Goal: Information Seeking & Learning: Learn about a topic

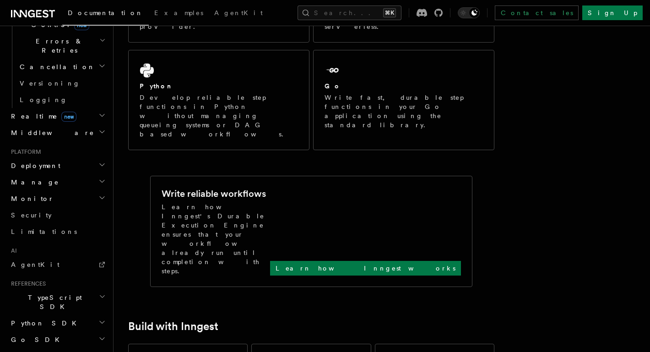
scroll to position [358, 0]
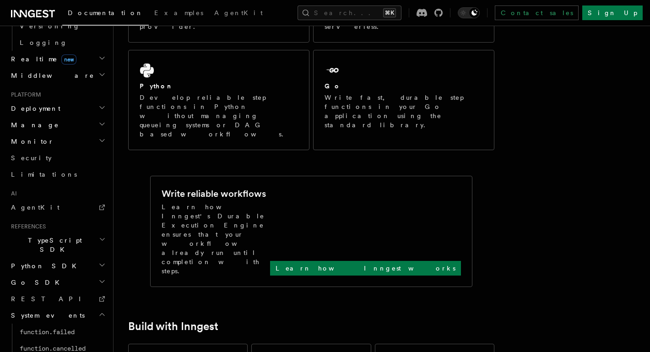
scroll to position [413, 0]
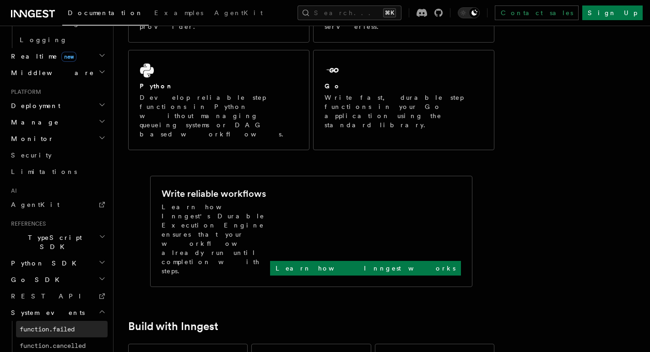
click at [72, 326] on span "function.failed" at bounding box center [47, 329] width 55 height 7
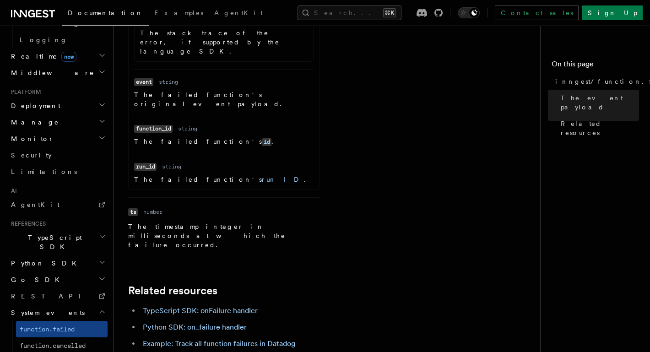
scroll to position [501, 0]
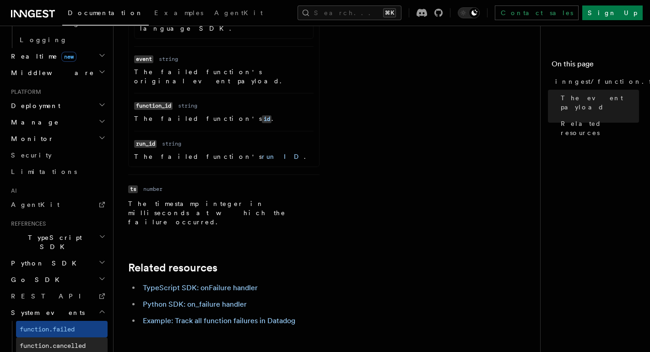
click at [77, 337] on link "function.cancelled" at bounding box center [62, 345] width 92 height 16
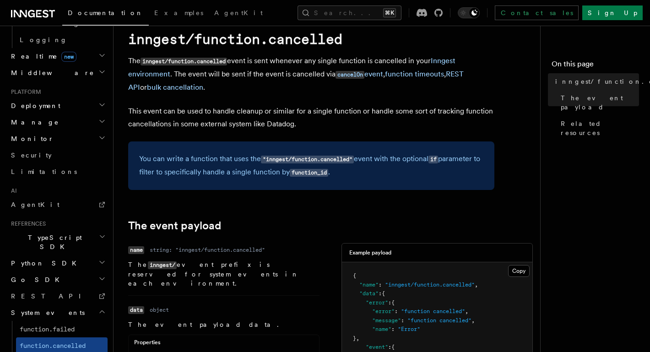
scroll to position [31, 0]
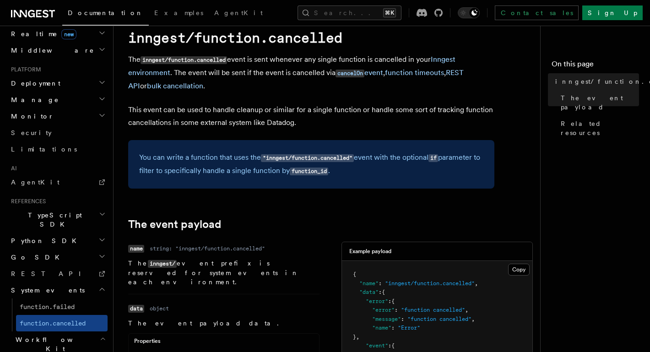
scroll to position [439, 0]
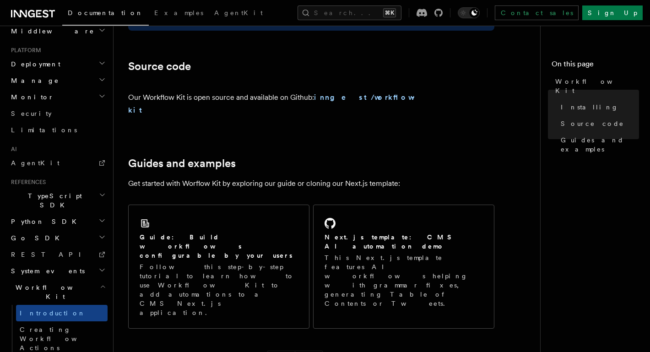
scroll to position [531, 0]
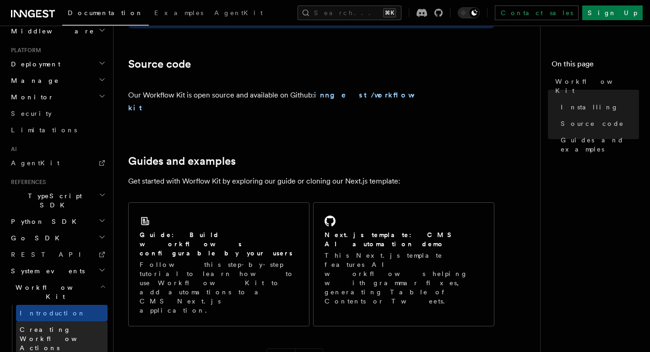
click at [60, 326] on span "Creating Workflow Actions" at bounding box center [60, 339] width 80 height 26
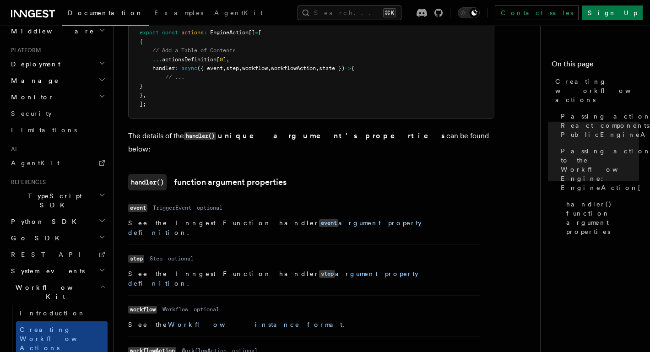
scroll to position [1101, 0]
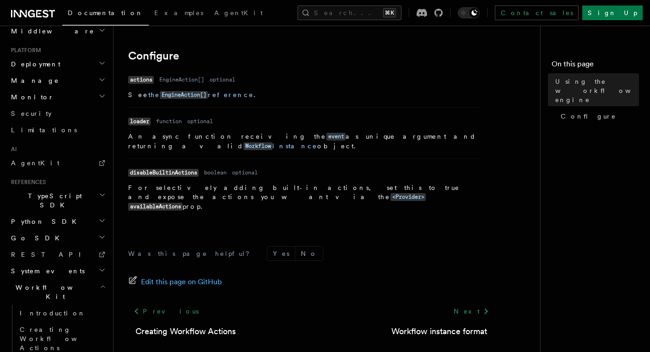
scroll to position [360, 0]
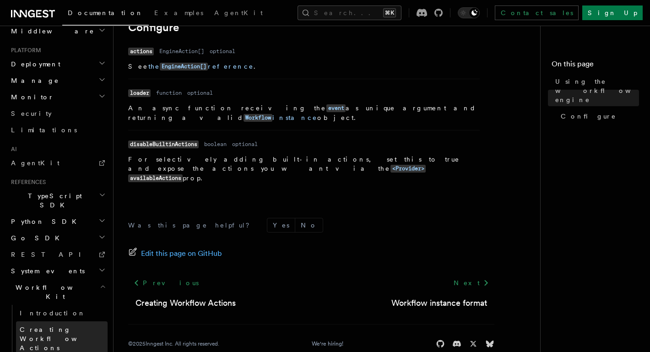
click at [50, 326] on span "Creating Workflow Actions" at bounding box center [60, 339] width 80 height 26
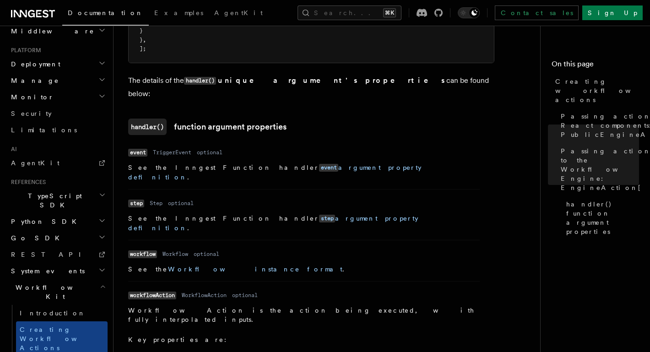
scroll to position [1140, 0]
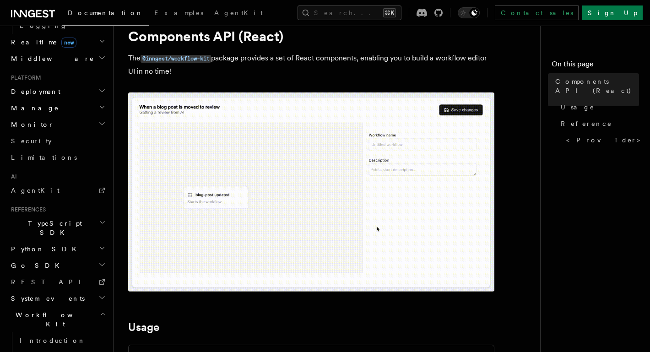
scroll to position [417, 0]
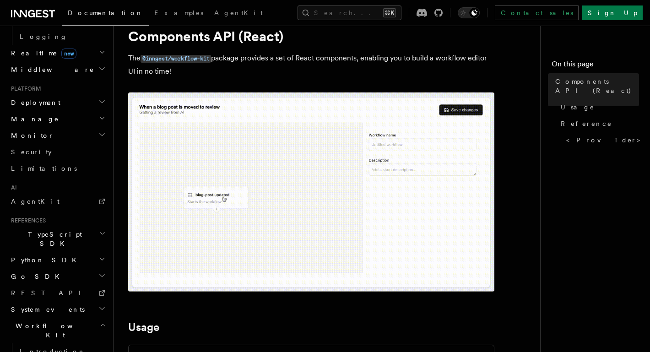
click at [82, 226] on h2 "TypeScript SDK" at bounding box center [57, 239] width 100 height 26
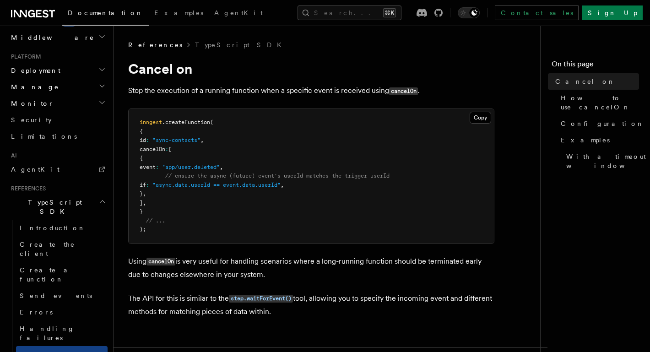
scroll to position [454, 0]
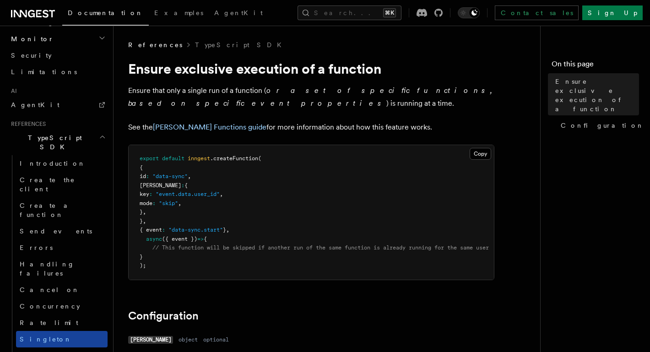
scroll to position [511, 0]
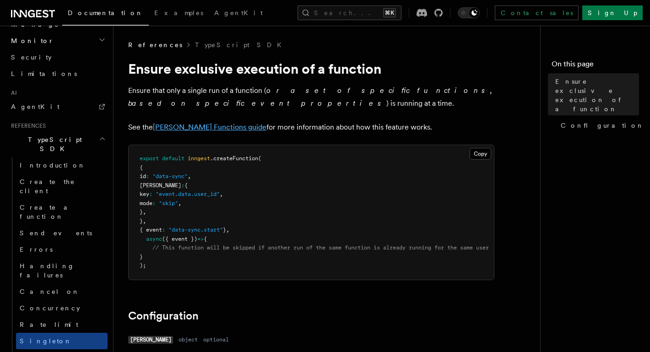
click at [206, 126] on link "[PERSON_NAME] Functions guide" at bounding box center [210, 127] width 114 height 9
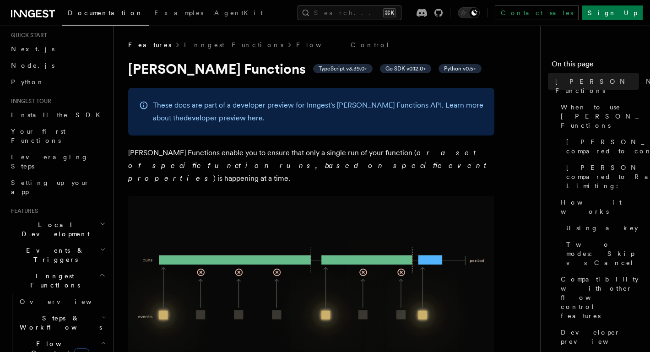
scroll to position [17, 0]
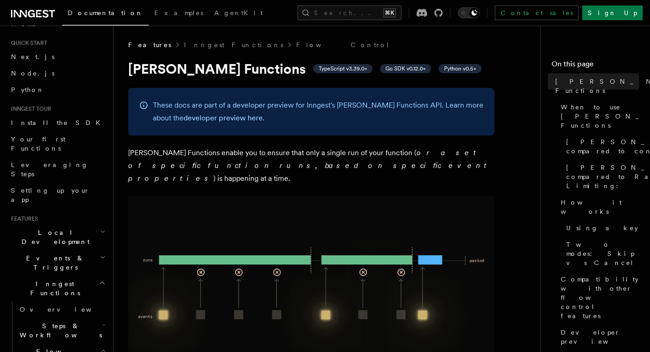
click at [88, 318] on h2 "Steps & Workflows" at bounding box center [62, 331] width 92 height 26
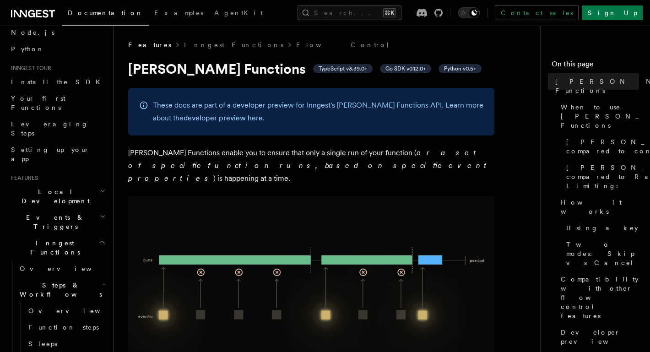
scroll to position [59, 0]
click at [76, 319] on link "Function steps" at bounding box center [66, 327] width 83 height 16
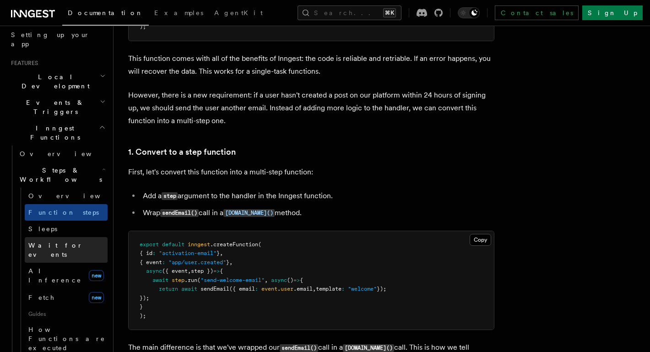
scroll to position [176, 0]
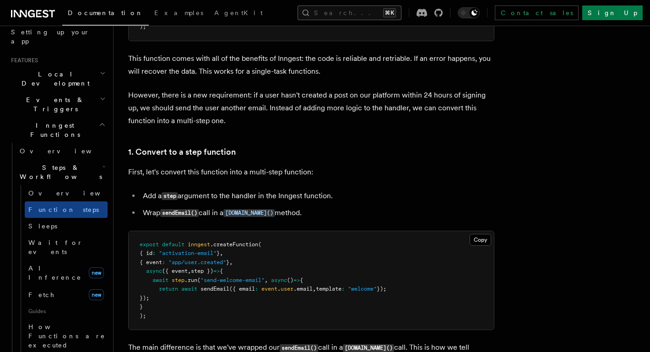
click at [385, 18] on button "Search... ⌘K" at bounding box center [350, 12] width 104 height 15
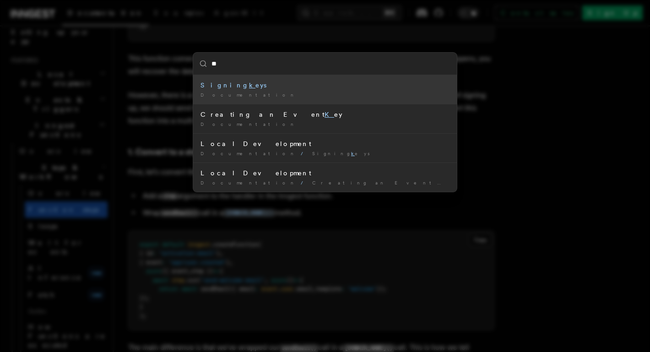
type input "***"
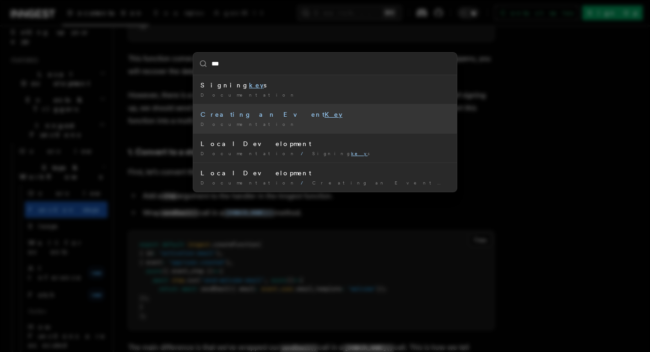
click at [325, 114] on mark "Key" at bounding box center [334, 114] width 18 height 7
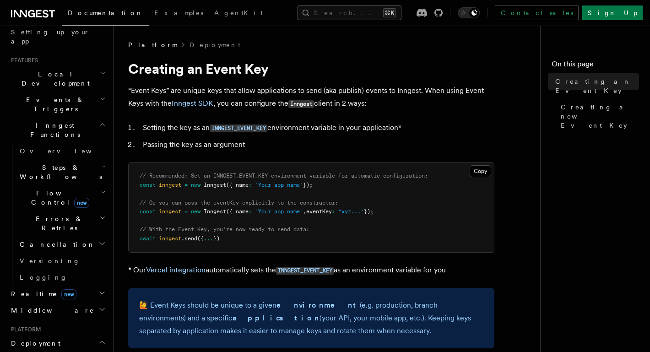
click at [321, 11] on button "Search... ⌘K" at bounding box center [350, 12] width 104 height 15
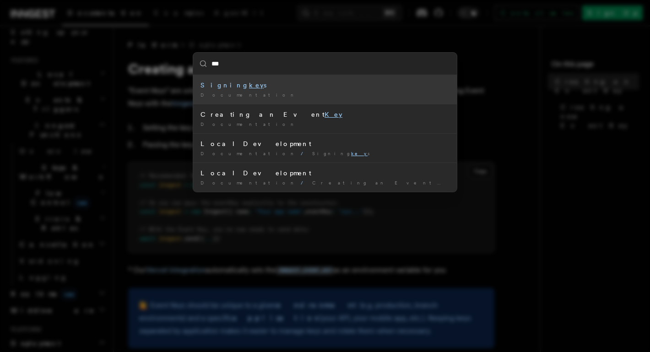
type input "***"
click at [122, 131] on div "*** Signing key s Documentation / Creating an Event Key Documentation / Local D…" at bounding box center [325, 176] width 650 height 352
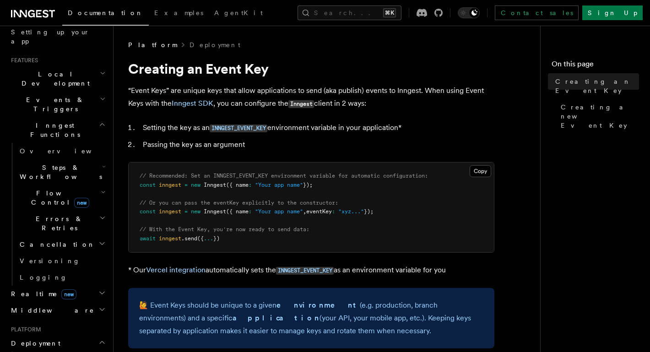
click at [98, 185] on h2 "Flow Control new" at bounding box center [62, 198] width 92 height 26
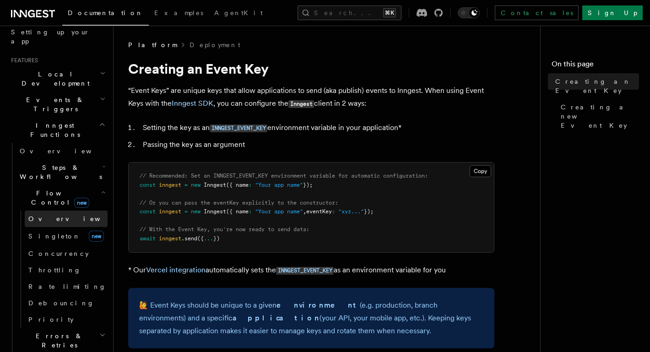
click at [65, 211] on link "Overview" at bounding box center [66, 219] width 83 height 16
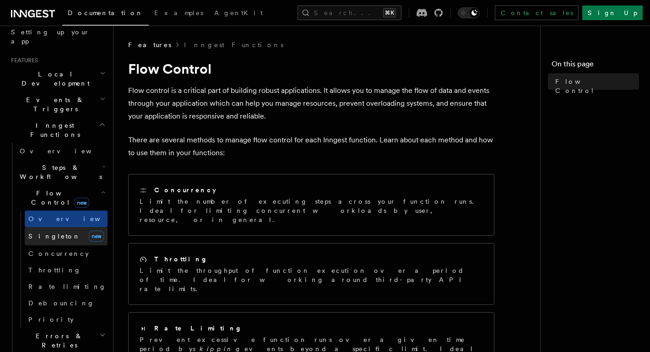
click at [64, 227] on link "[PERSON_NAME] new" at bounding box center [66, 236] width 83 height 18
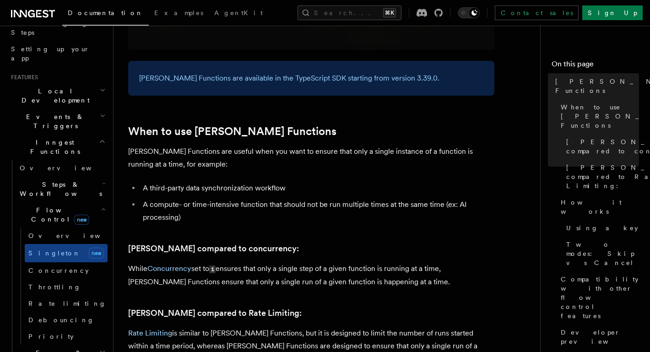
scroll to position [153, 0]
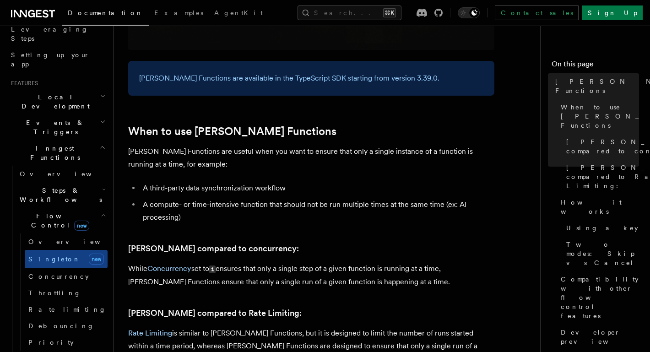
click at [97, 182] on h2 "Steps & Workflows" at bounding box center [62, 195] width 92 height 26
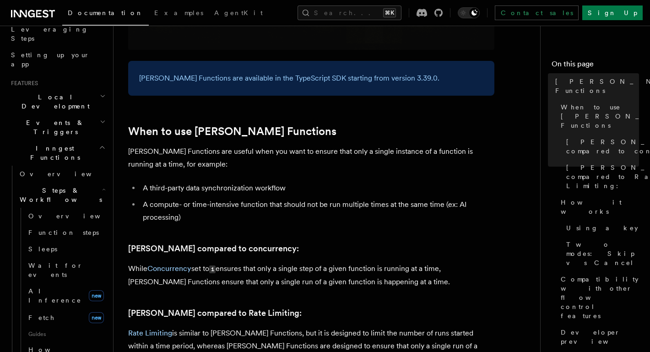
click at [101, 118] on icon "button" at bounding box center [103, 121] width 6 height 7
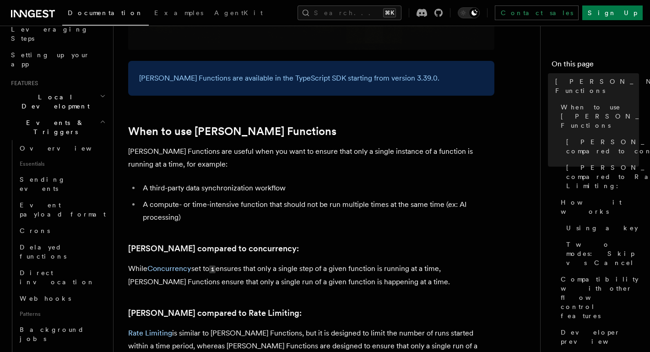
click at [101, 121] on icon "button" at bounding box center [103, 122] width 4 height 2
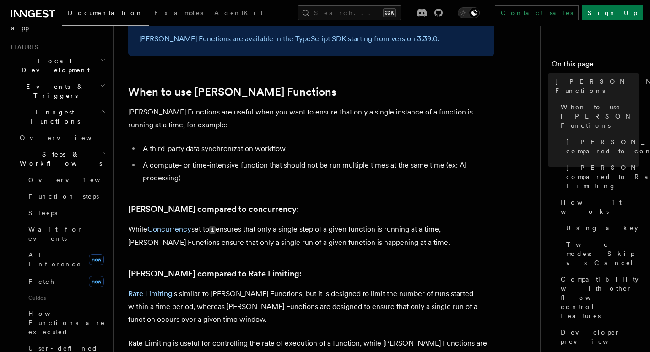
scroll to position [185, 0]
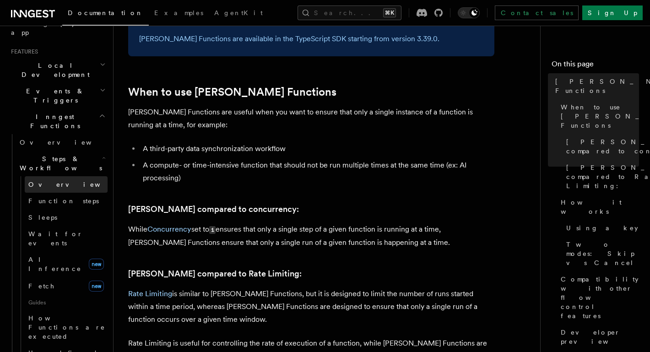
click at [48, 181] on span "Overview" at bounding box center [75, 184] width 94 height 7
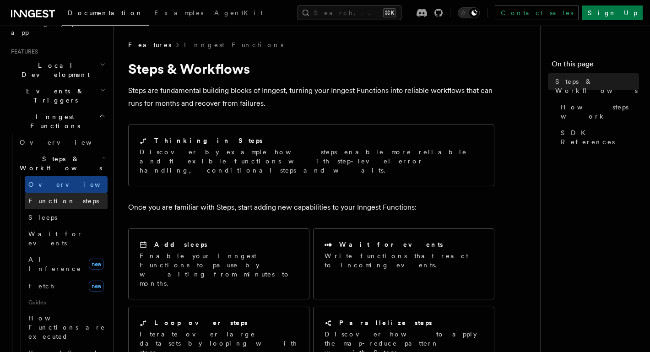
click at [49, 197] on span "Function steps" at bounding box center [63, 200] width 71 height 7
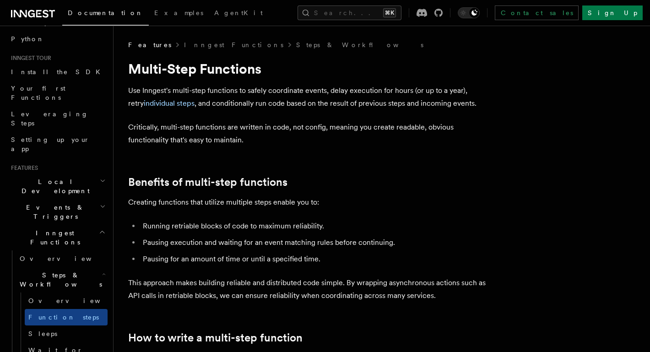
scroll to position [65, 0]
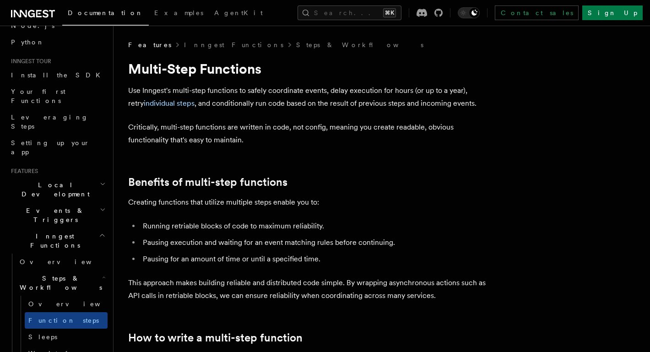
click at [53, 206] on span "Events & Triggers" at bounding box center [53, 215] width 92 height 18
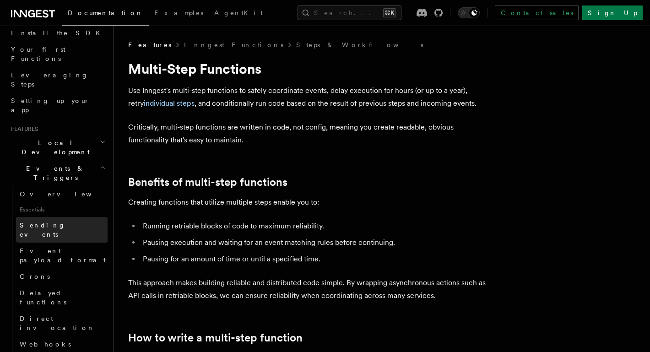
scroll to position [110, 0]
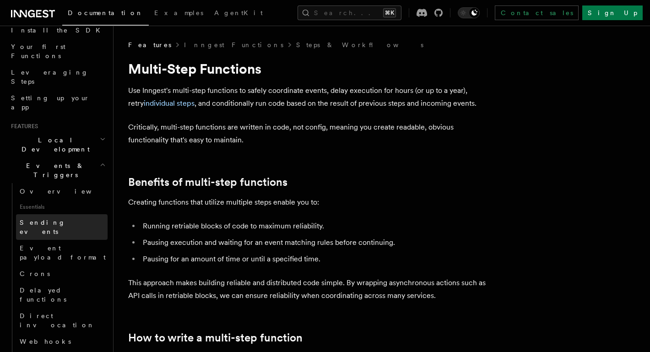
click at [54, 219] on span "Sending events" at bounding box center [43, 227] width 46 height 16
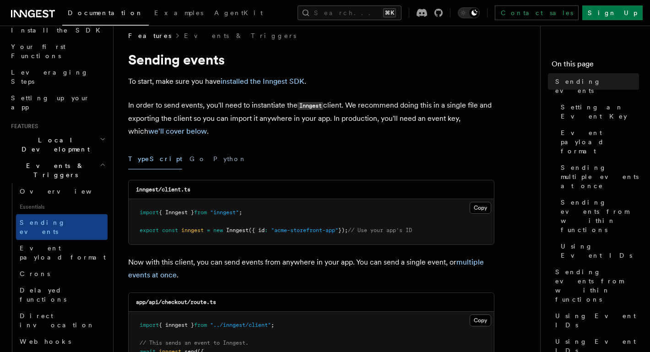
scroll to position [10, 0]
click at [579, 311] on span "Using Event IDs" at bounding box center [597, 320] width 84 height 18
click at [581, 337] on span "Using Event IDs" at bounding box center [597, 346] width 84 height 18
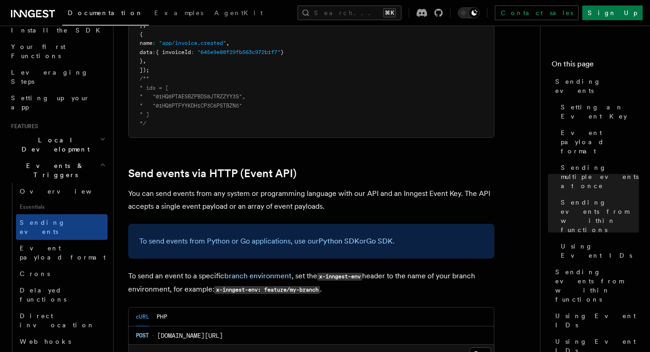
scroll to position [1783, 0]
click at [348, 13] on button "Search... ⌘K" at bounding box center [350, 12] width 104 height 15
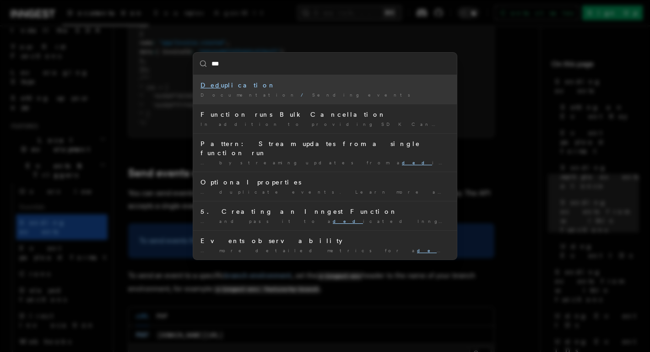
type input "****"
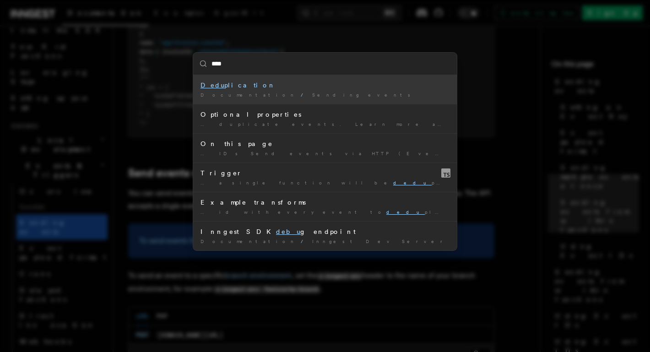
click at [234, 88] on div "Dedu plication" at bounding box center [325, 85] width 249 height 9
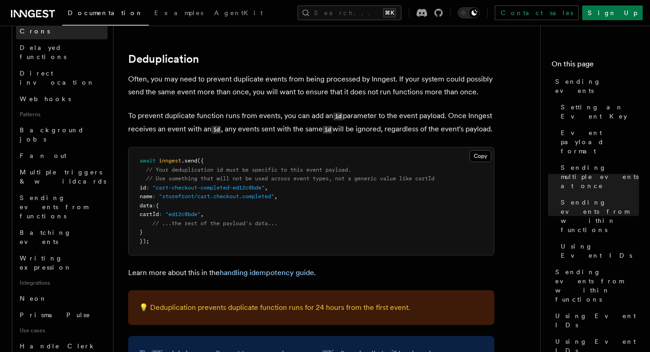
scroll to position [353, 0]
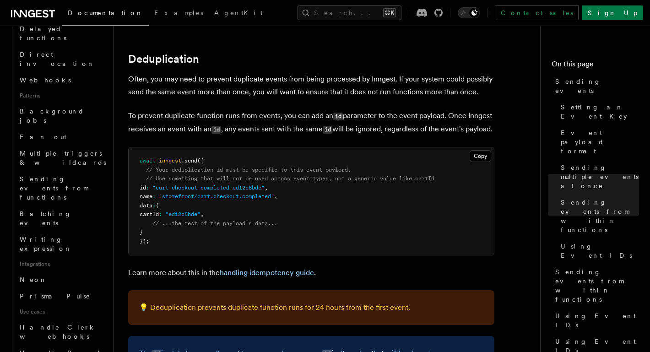
scroll to position [373, 0]
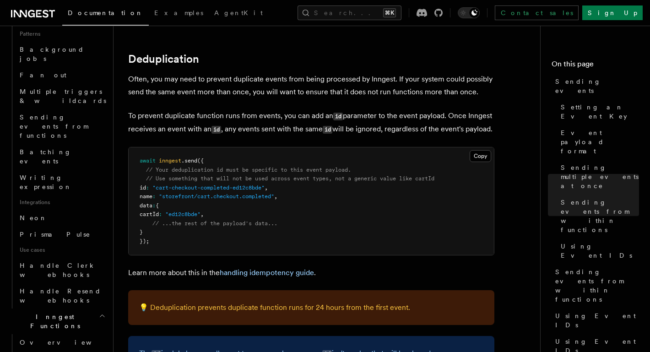
scroll to position [434, 0]
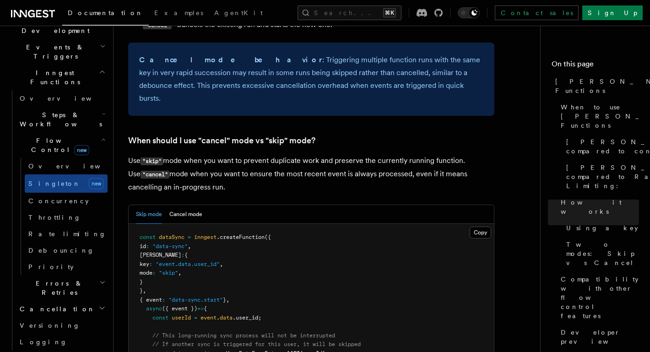
scroll to position [219, 0]
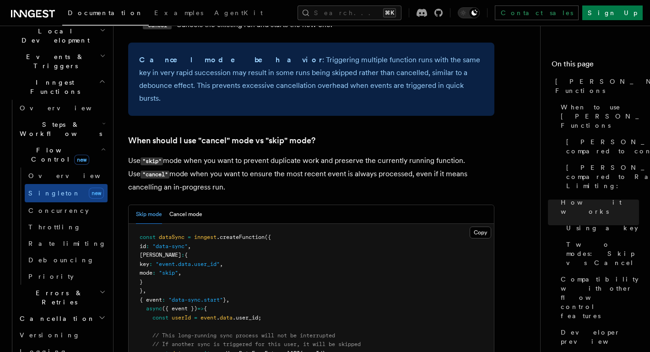
click at [100, 219] on link "Throttling" at bounding box center [66, 227] width 83 height 16
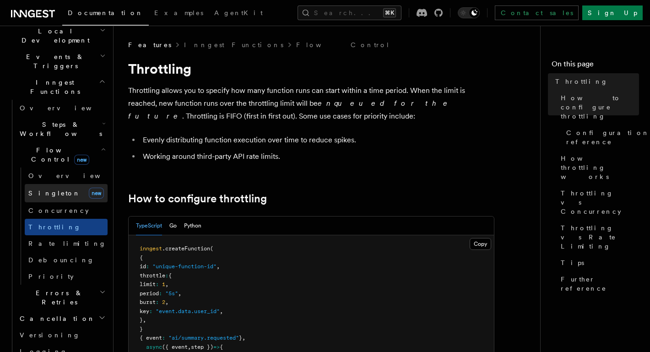
click at [66, 184] on link "[PERSON_NAME] new" at bounding box center [66, 193] width 83 height 18
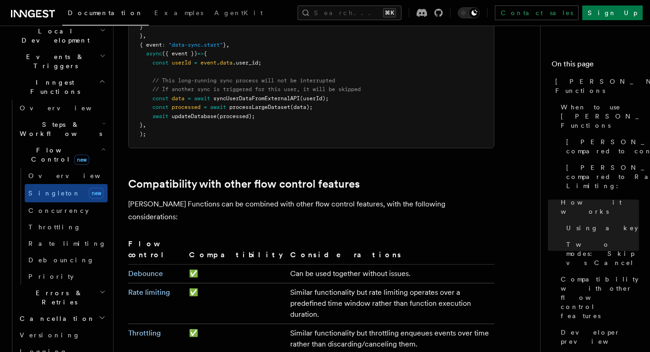
scroll to position [1440, 0]
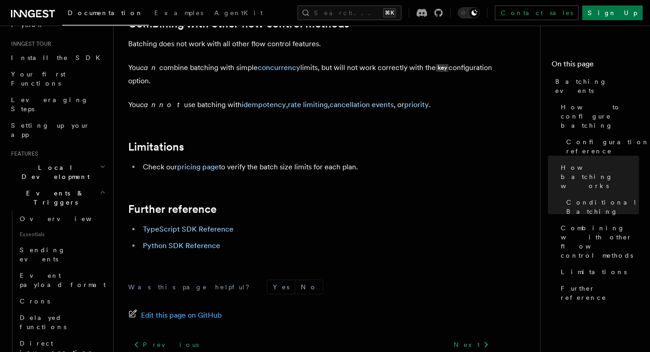
scroll to position [69, 0]
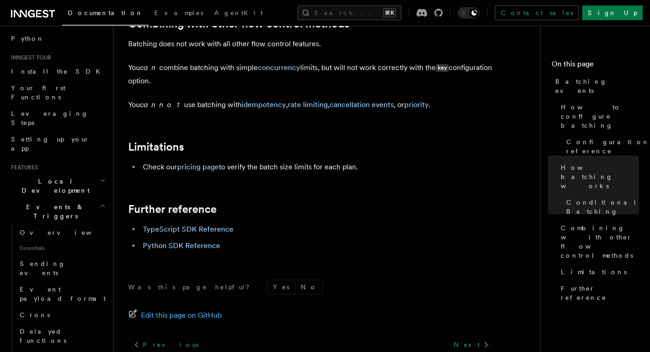
click at [90, 199] on h2 "Events & Triggers" at bounding box center [57, 212] width 100 height 26
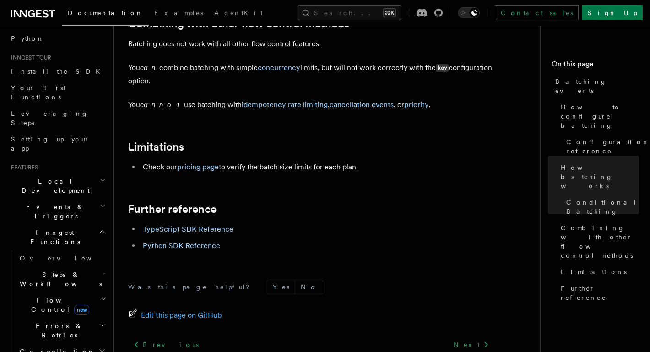
click at [104, 296] on icon "button" at bounding box center [103, 299] width 5 height 7
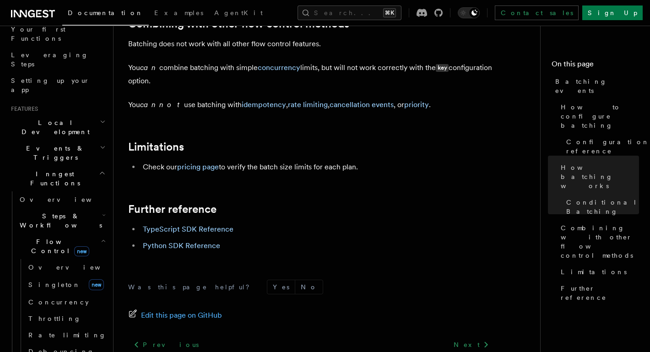
scroll to position [131, 0]
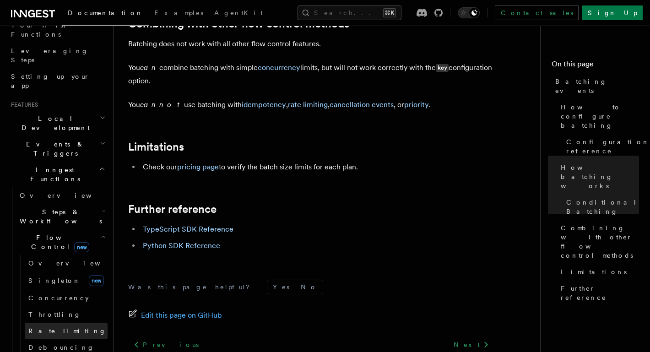
click at [67, 323] on link "Rate limiting" at bounding box center [66, 331] width 83 height 16
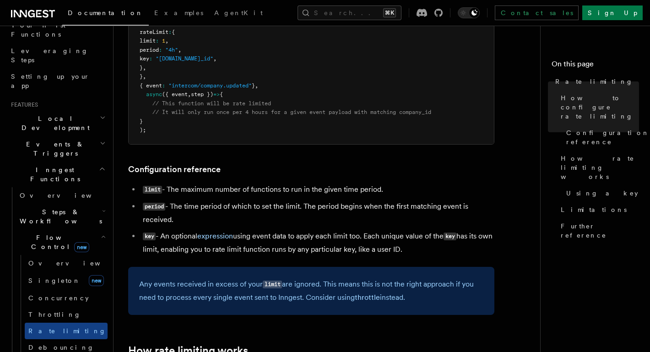
scroll to position [346, 0]
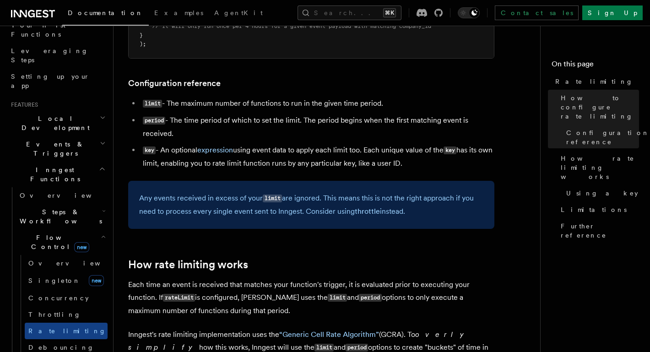
click at [101, 233] on icon "button" at bounding box center [103, 236] width 5 height 7
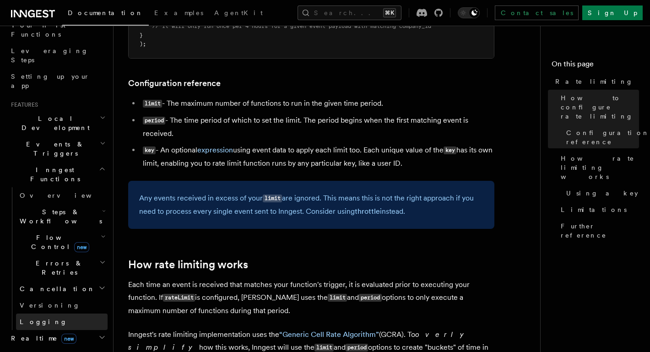
click at [87, 314] on link "Logging" at bounding box center [62, 322] width 92 height 16
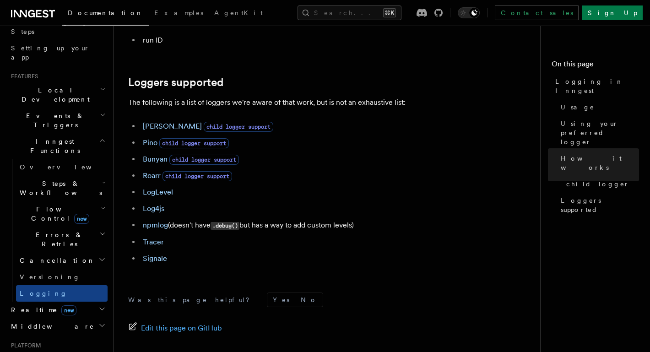
scroll to position [162, 0]
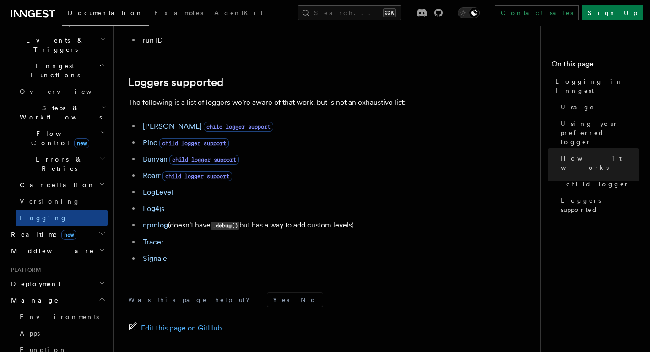
scroll to position [236, 0]
click at [66, 341] on link "Function Replay" at bounding box center [62, 354] width 92 height 26
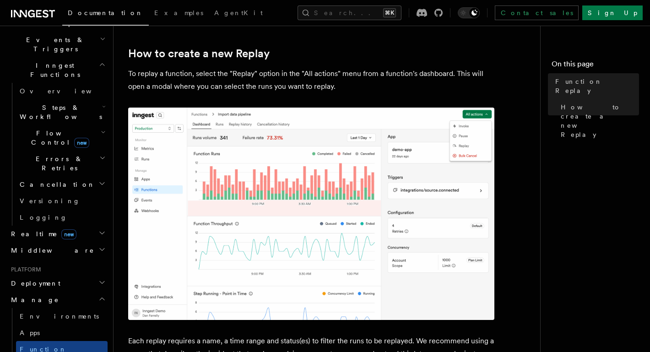
scroll to position [238, 0]
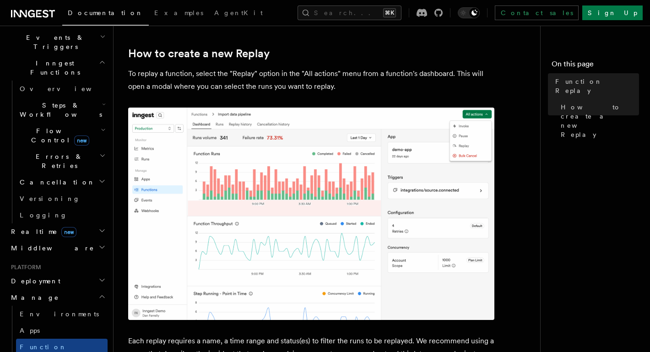
click at [68, 289] on h2 "Manage" at bounding box center [57, 297] width 100 height 16
click at [73, 273] on h2 "Deployment" at bounding box center [57, 281] width 100 height 16
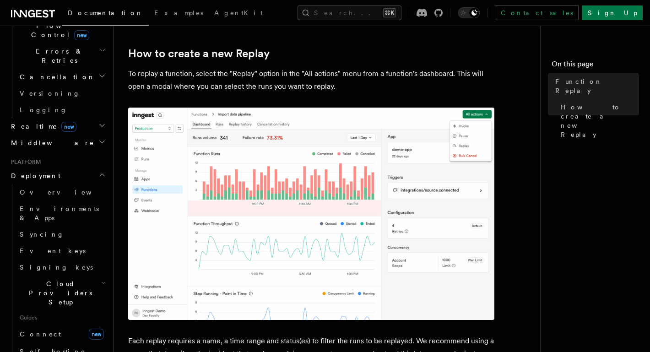
scroll to position [346, 0]
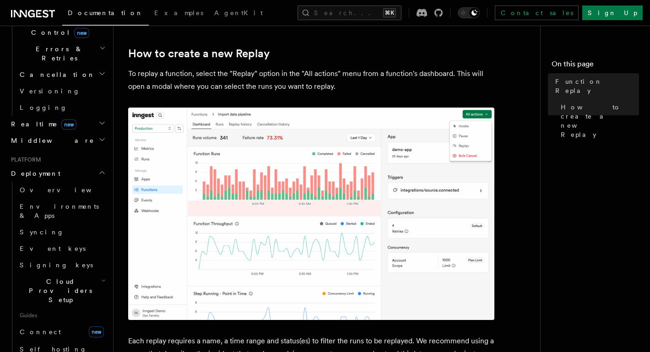
click at [39, 15] on icon at bounding box center [33, 13] width 44 height 11
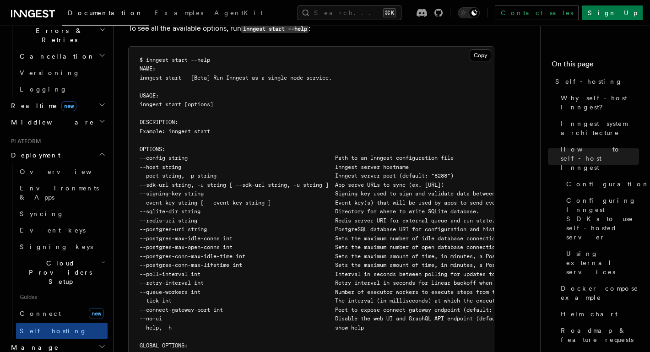
scroll to position [1589, 0]
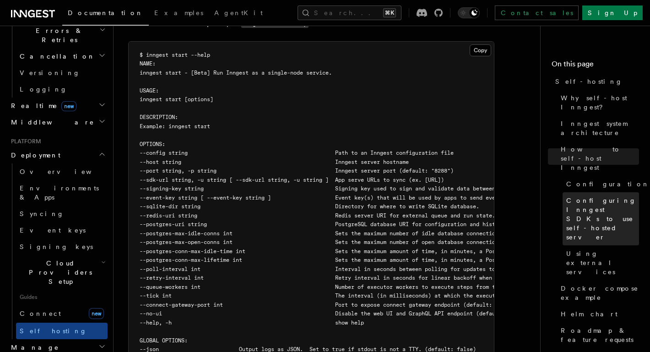
click at [587, 196] on span "Configuring Inngest SDKs to use self-hosted server" at bounding box center [602, 219] width 73 height 46
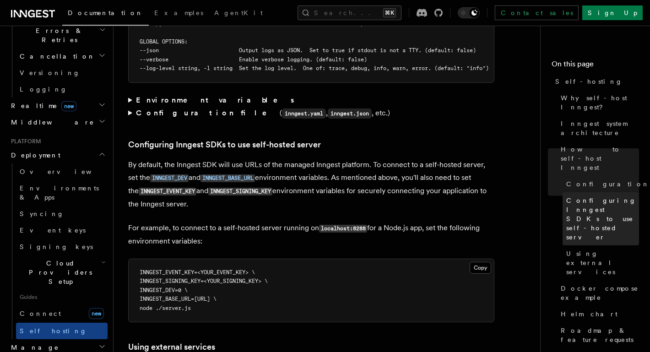
scroll to position [1959, 0]
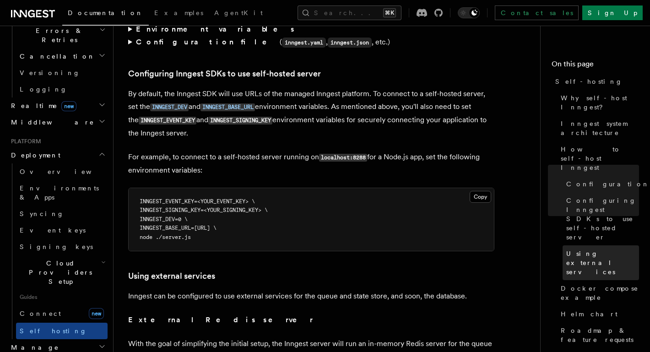
click at [591, 245] on link "Using external services" at bounding box center [601, 262] width 76 height 35
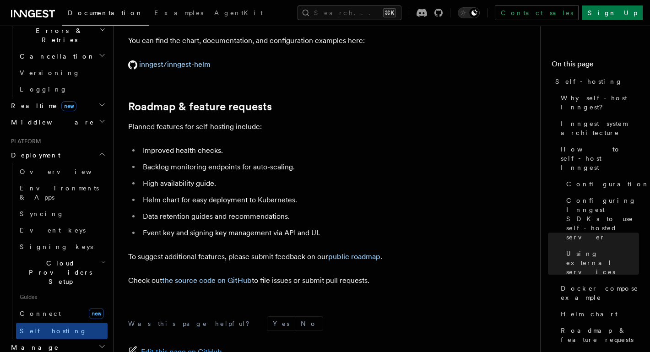
scroll to position [3484, 0]
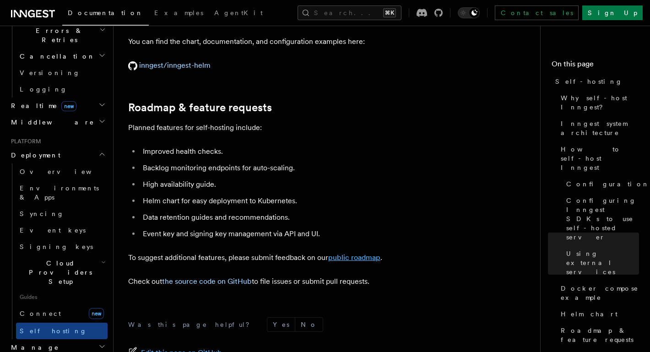
click at [362, 253] on link "public roadmap" at bounding box center [354, 257] width 52 height 9
